Goal: Information Seeking & Learning: Learn about a topic

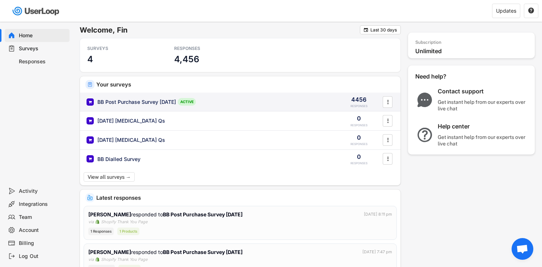
click at [159, 102] on div "BB Post Purchase Survey [DATE]" at bounding box center [136, 101] width 79 height 7
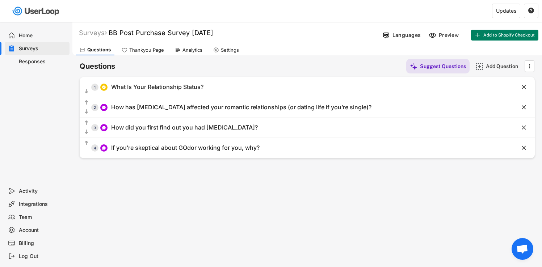
click at [197, 47] on div "Analytics" at bounding box center [192, 50] width 20 height 6
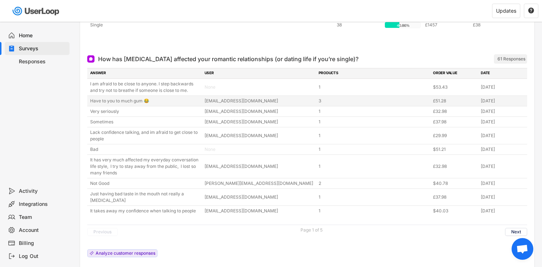
scroll to position [143, 0]
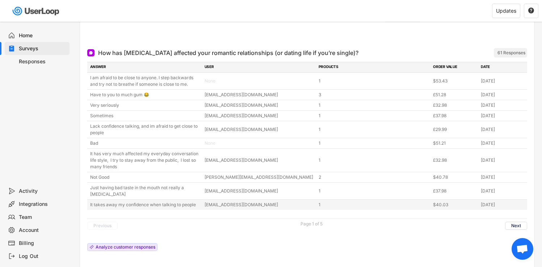
drag, startPoint x: 87, startPoint y: 45, endPoint x: 514, endPoint y: 208, distance: 457.1
click at [514, 208] on div "How has [MEDICAL_DATA] affected your romantic relationships (or dating life if …" at bounding box center [307, 157] width 454 height 231
copy div "Lor ips dol sitame consecte adip elitsedd eiusmodtempor (in utlabo etdo ma ali’…"
click at [516, 223] on button "Next" at bounding box center [516, 226] width 22 height 8
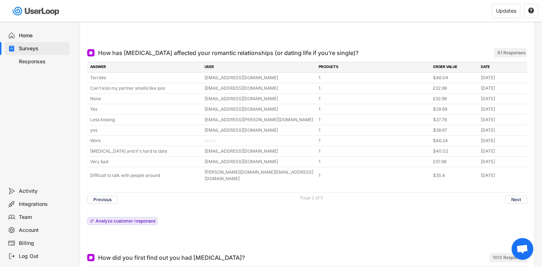
click at [282, 196] on div "Previous Page 2 of 5 Next" at bounding box center [307, 199] width 440 height 14
drag, startPoint x: 91, startPoint y: 43, endPoint x: 531, endPoint y: 177, distance: 459.7
click at [531, 177] on div "How has [MEDICAL_DATA] affected your romantic relationships (or dating life if …" at bounding box center [307, 144] width 454 height 205
copy div "How has [MEDICAL_DATA] affected your romantic relationships (or dating life if …"
click at [514, 196] on button "Next" at bounding box center [516, 200] width 22 height 8
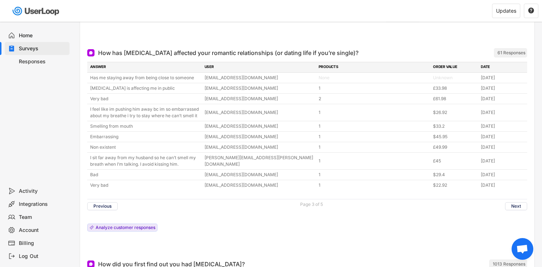
click at [247, 249] on div at bounding box center [307, 246] width 440 height 14
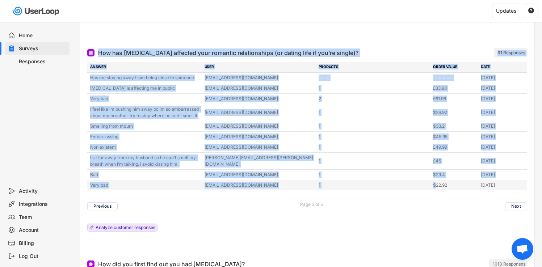
drag, startPoint x: 83, startPoint y: 41, endPoint x: 436, endPoint y: 188, distance: 382.8
copy div "How has [MEDICAL_DATA] affected your romantic relationships (or dating life if …"
click at [514, 203] on button "Next" at bounding box center [516, 206] width 22 height 8
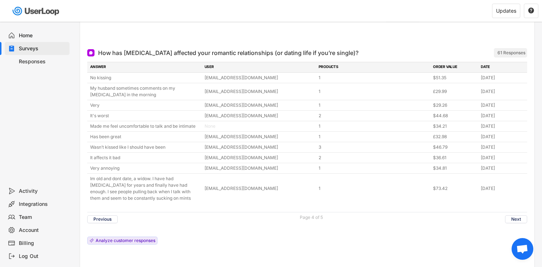
click at [417, 238] on div "ANSWER USER PRODUCTS ORDER VALUE DATE No kissing [EMAIL_ADDRESS][DOMAIN_NAME] 1…" at bounding box center [307, 155] width 440 height 186
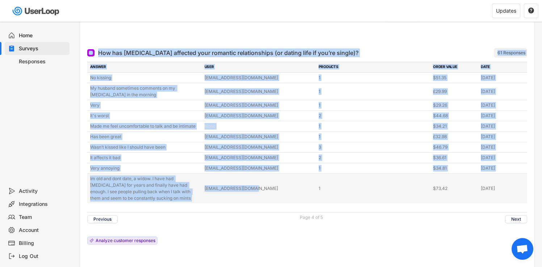
drag, startPoint x: 81, startPoint y: 48, endPoint x: 257, endPoint y: 203, distance: 233.6
click at [257, 203] on div "How has [MEDICAL_DATA] affected your romantic relationships (or dating life if …" at bounding box center [307, 154] width 454 height 224
copy div "How has [MEDICAL_DATA] affected your romantic relationships (or dating life if …"
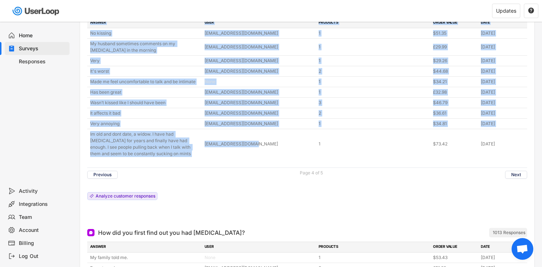
scroll to position [187, 0]
click at [519, 175] on button "Next" at bounding box center [516, 175] width 22 height 8
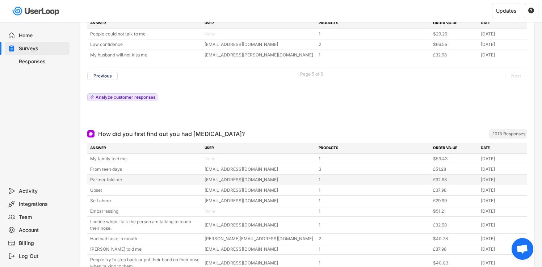
click at [520, 179] on div "[DATE]" at bounding box center [501, 180] width 43 height 7
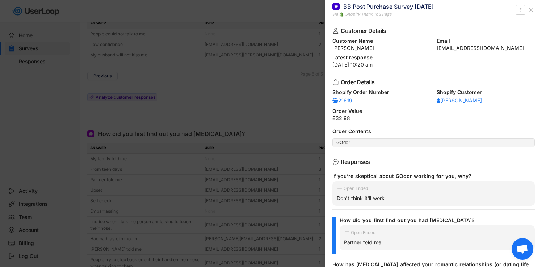
click at [215, 230] on div at bounding box center [271, 133] width 542 height 267
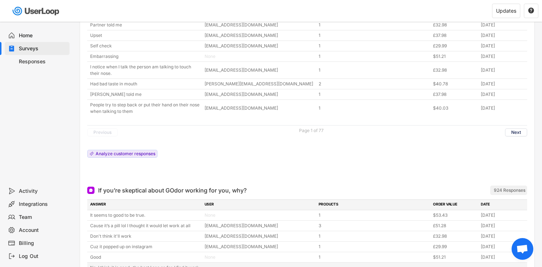
scroll to position [312, 0]
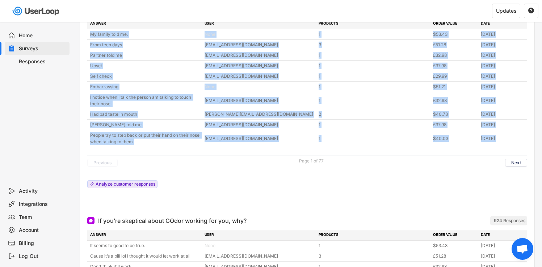
drag, startPoint x: 180, startPoint y: 159, endPoint x: 85, endPoint y: 33, distance: 158.1
click at [85, 33] on div "How did you first find out you had [MEDICAL_DATA]? ARCHIVED 1013 Responses ANSW…" at bounding box center [307, 104] width 454 height 211
copy div "My family told me. None 1 $53.43 [DATE] From teen days [EMAIL_ADDRESS][DOMAIN_N…"
click at [513, 162] on button "Next" at bounding box center [516, 163] width 22 height 8
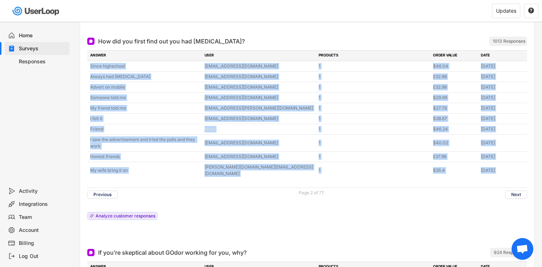
scroll to position [278, 0]
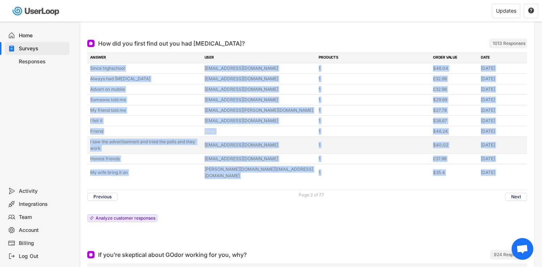
copy div "My family told me. None 1 $53.43 [DATE] From teen days [EMAIL_ADDRESS][DOMAIN_N…"
click at [511, 193] on button "Next" at bounding box center [516, 197] width 22 height 8
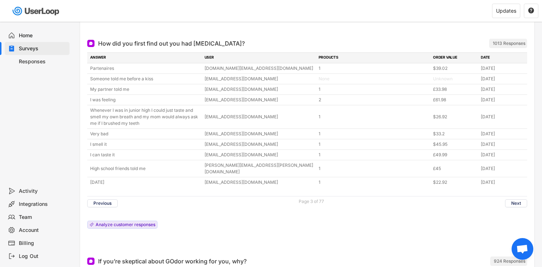
click at [511, 188] on div "ANSWER USER PRODUCTS ORDER VALUE DATE Partenaires [DOMAIN_NAME][EMAIL_ADDRESS][…" at bounding box center [307, 142] width 440 height 180
click at [511, 196] on div "Previous Page 3 of 77 Next" at bounding box center [307, 203] width 440 height 14
click at [511, 199] on button "Next" at bounding box center [516, 203] width 22 height 8
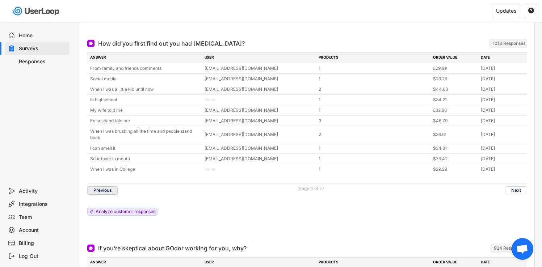
click at [100, 192] on button "Previous" at bounding box center [102, 190] width 30 height 8
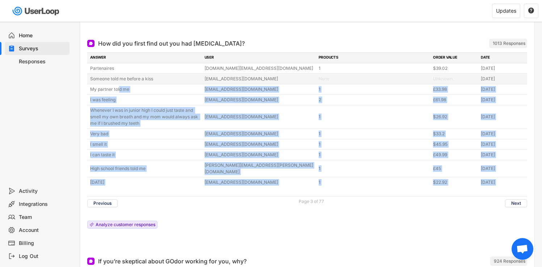
drag, startPoint x: 147, startPoint y: 190, endPoint x: 123, endPoint y: 97, distance: 95.3
click at [120, 92] on div "ANSWER USER PRODUCTS ORDER VALUE DATE Partenaires [DOMAIN_NAME][EMAIL_ADDRESS][…" at bounding box center [307, 142] width 440 height 180
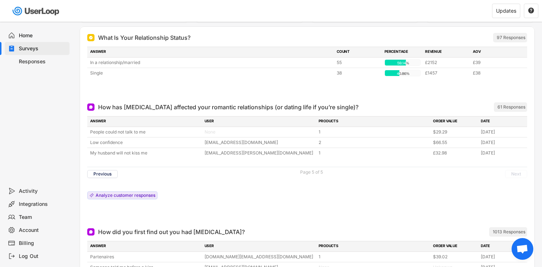
scroll to position [0, 0]
